Goal: Task Accomplishment & Management: Use online tool/utility

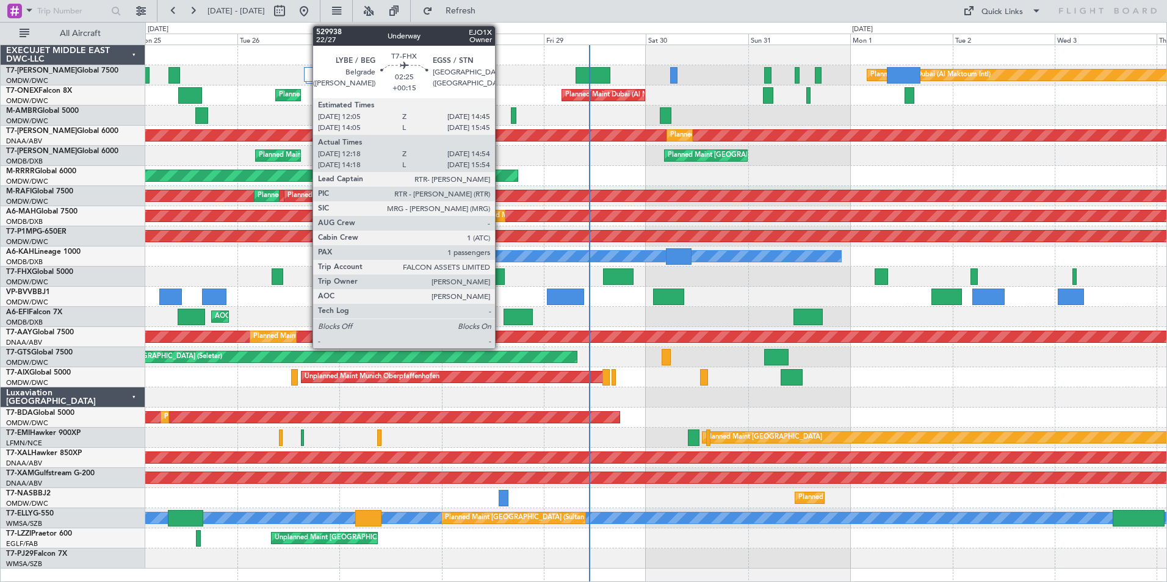
click at [500, 278] on div at bounding box center [500, 276] width 12 height 16
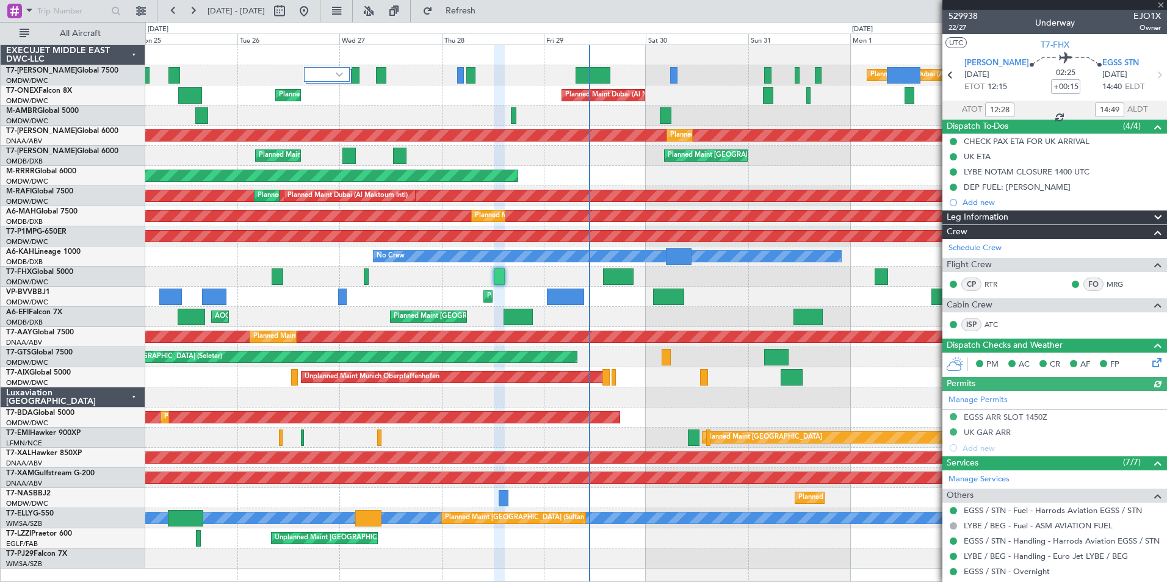
type input "[PERSON_NAME] (ANI)"
type input "7119"
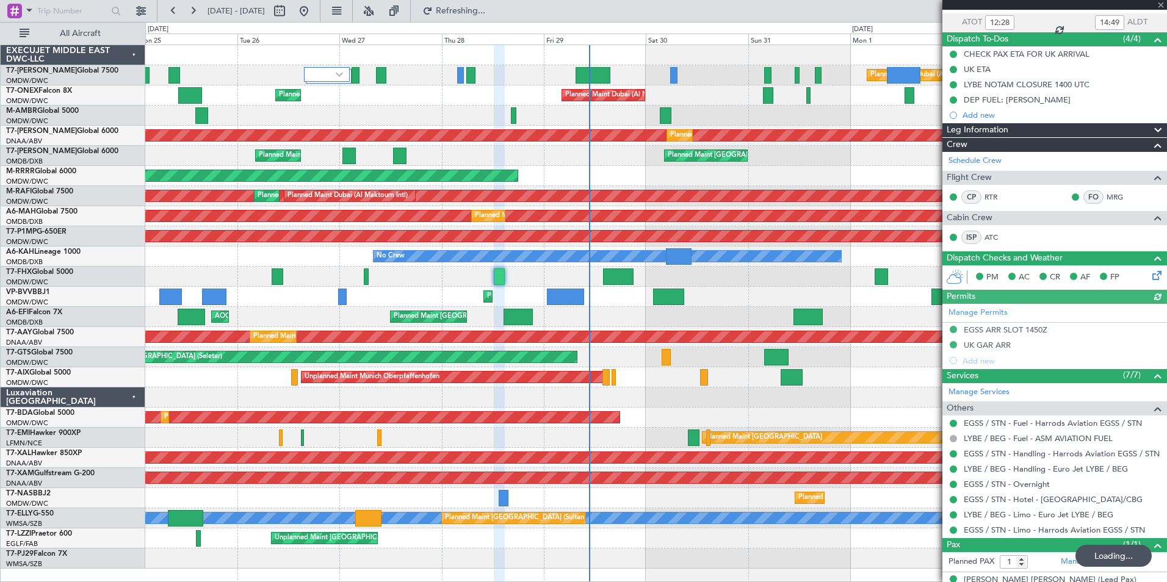
scroll to position [104, 0]
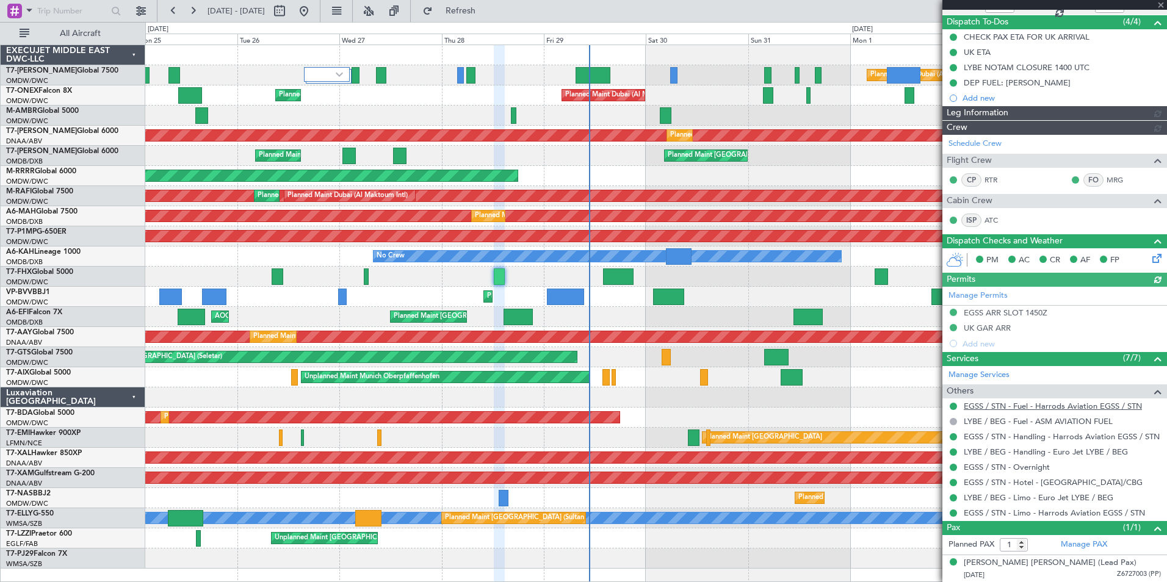
type input "[PERSON_NAME] (ANI)"
type input "7119"
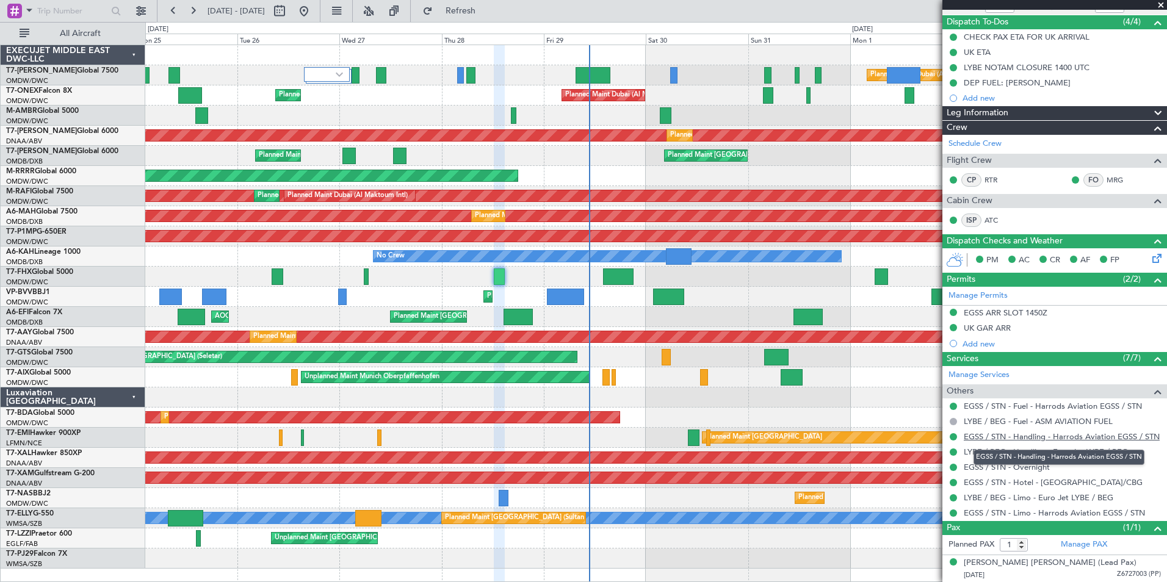
click at [1066, 435] on link "EGSS / STN - Handling - Harrods Aviation EGSS / STN" at bounding box center [1062, 436] width 196 height 10
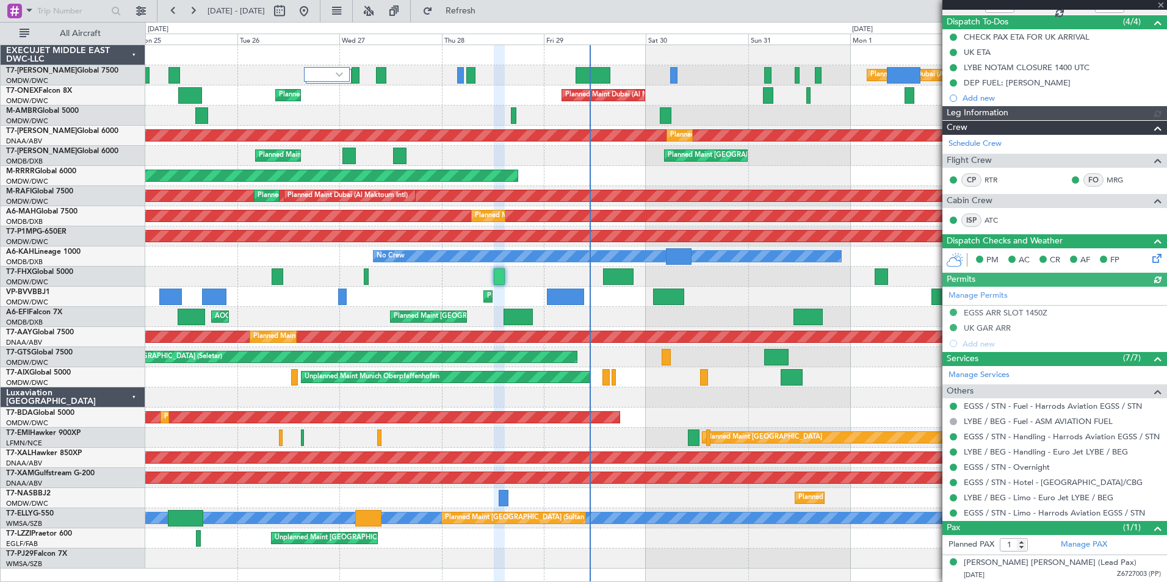
type input "[PERSON_NAME] (ANI)"
type input "7119"
type input "[PERSON_NAME] (ANI)"
type input "7119"
type input "[PERSON_NAME] (ANI)"
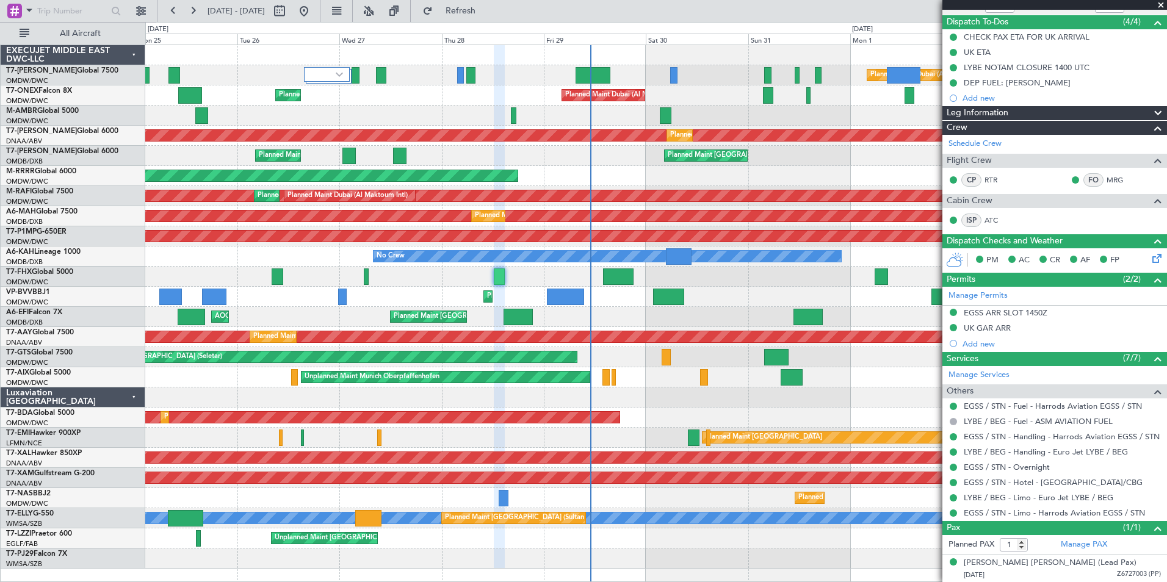
type input "7119"
click at [1162, 5] on span at bounding box center [1161, 5] width 12 height 11
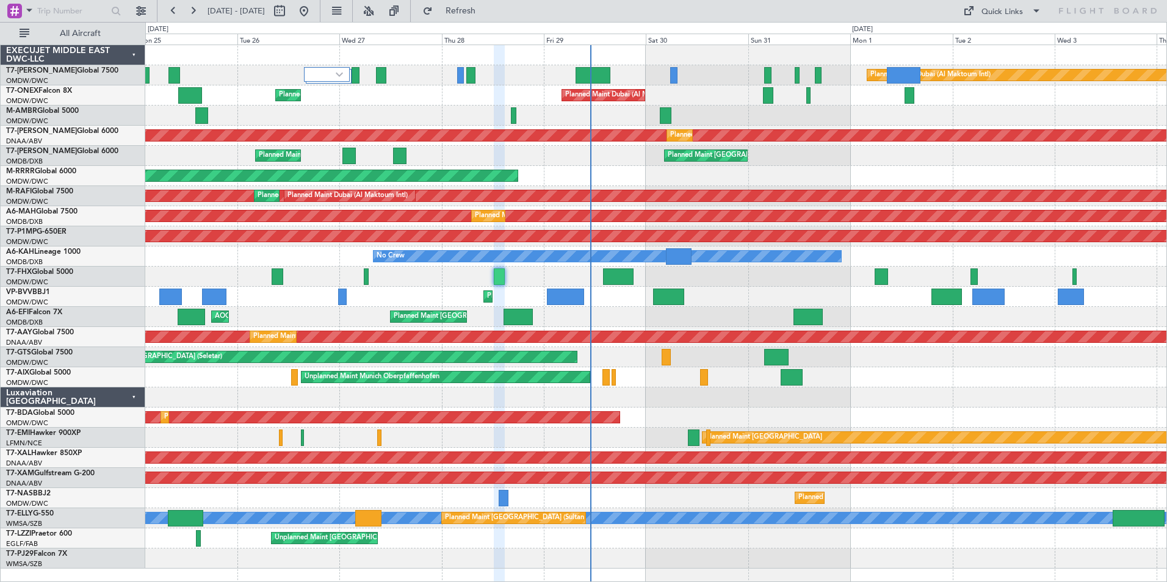
type input "0"
click at [223, 50] on div at bounding box center [655, 55] width 1021 height 20
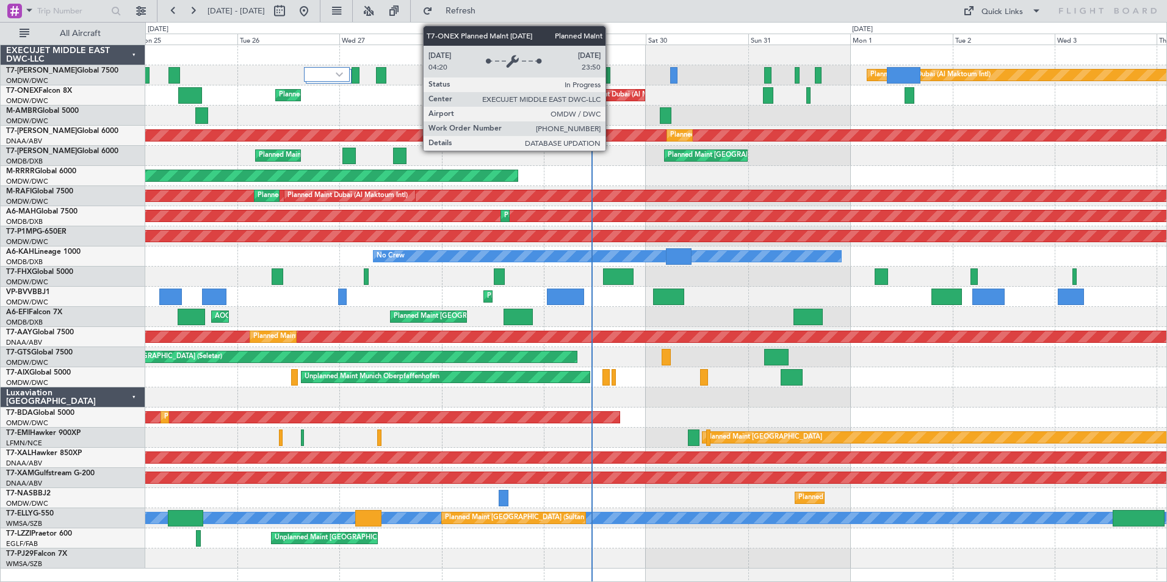
click at [611, 96] on div "Planned Maint Dubai (Al Maktoum Intl)" at bounding box center [625, 95] width 120 height 18
